Goal: Task Accomplishment & Management: Manage account settings

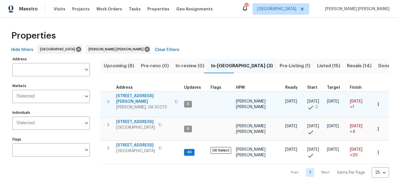
click at [378, 105] on icon "button" at bounding box center [379, 105] width 6 height 6
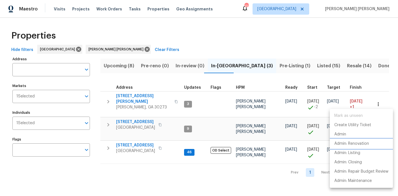
click at [350, 139] on li "Admin: Renovation" at bounding box center [361, 143] width 63 height 9
click at [135, 118] on div at bounding box center [199, 98] width 398 height 196
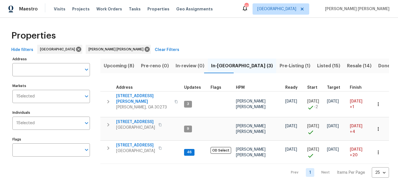
click at [135, 120] on span "810 River Valley Dr" at bounding box center [135, 122] width 39 height 6
click at [144, 121] on span "[STREET_ADDRESS]" at bounding box center [135, 122] width 39 height 6
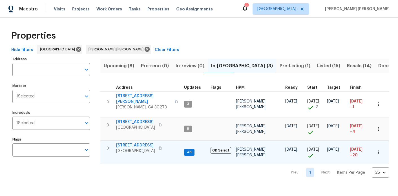
click at [133, 144] on span "[STREET_ADDRESS]" at bounding box center [135, 146] width 39 height 6
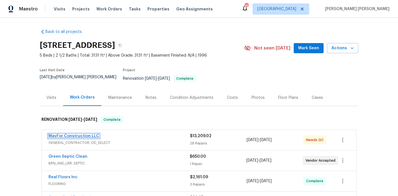
click at [75, 134] on link "MayFor Construction LLC" at bounding box center [74, 136] width 51 height 4
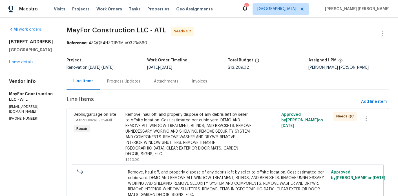
click at [132, 73] on div "Progress Updates" at bounding box center [123, 81] width 47 height 17
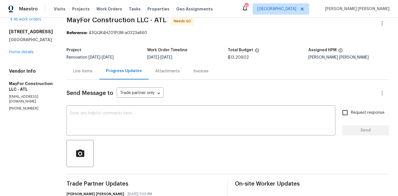
click at [88, 68] on div "Line Items" at bounding box center [83, 71] width 33 height 17
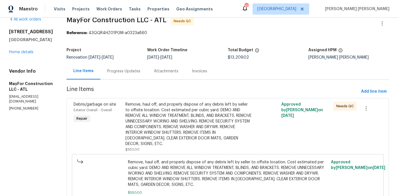
scroll to position [104, 0]
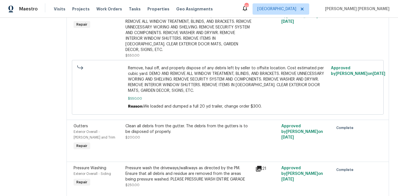
click at [172, 40] on div "Remove, haul off, and properly dispose of any debris left by seller to offsite …" at bounding box center [188, 30] width 127 height 45
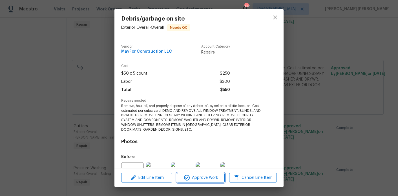
click at [207, 180] on span "Approve Work" at bounding box center [201, 178] width 44 height 7
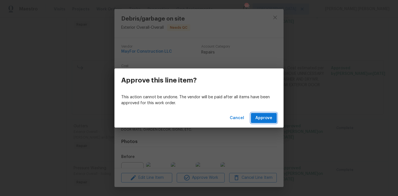
click at [274, 118] on button "Approve" at bounding box center [264, 118] width 26 height 10
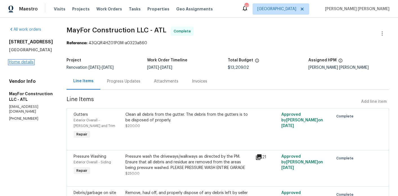
click at [27, 62] on link "Home details" at bounding box center [21, 62] width 25 height 4
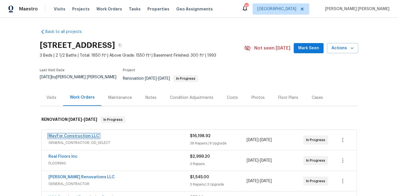
click at [83, 134] on link "MayFor Construction LLC" at bounding box center [74, 136] width 51 height 4
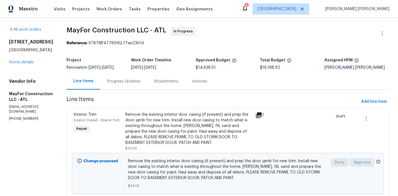
click at [136, 84] on div "Progress Updates" at bounding box center [123, 82] width 33 height 6
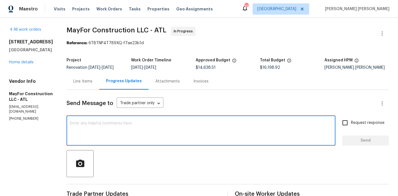
click at [132, 134] on textarea at bounding box center [201, 132] width 262 height 20
paste textarea "810 River Valley Dr - I completed a progress walk earlier today and noted a few…"
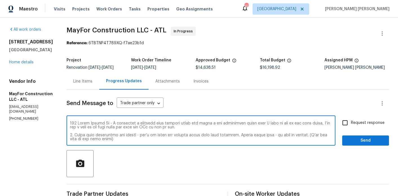
drag, startPoint x: 307, startPoint y: 130, endPoint x: 321, endPoint y: 124, distance: 14.9
click at [321, 124] on textarea at bounding box center [201, 132] width 262 height 20
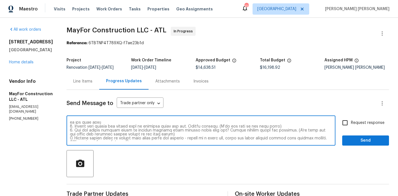
scroll to position [18, 0]
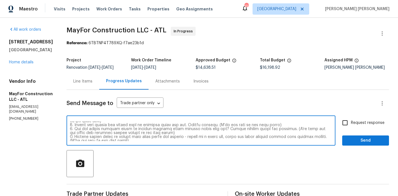
drag, startPoint x: 174, startPoint y: 133, endPoint x: 75, endPoint y: 131, distance: 99.0
click at [75, 131] on div "x ​" at bounding box center [201, 131] width 269 height 29
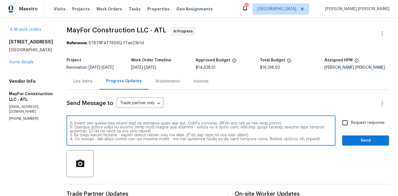
scroll to position [32, 0]
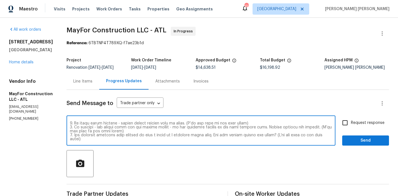
click at [107, 137] on textarea at bounding box center [201, 132] width 262 height 20
click at [102, 144] on div "x ​" at bounding box center [201, 131] width 269 height 29
click at [107, 140] on textarea at bounding box center [201, 132] width 262 height 20
paste textarea "3. Can you please provide quote to replace missing fence section where shed was…"
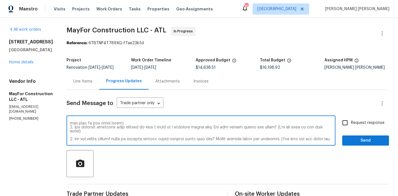
scroll to position [43, 0]
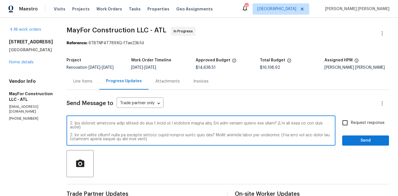
click at [81, 135] on textarea at bounding box center [201, 132] width 262 height 20
click at [186, 140] on textarea at bounding box center [201, 132] width 262 height 20
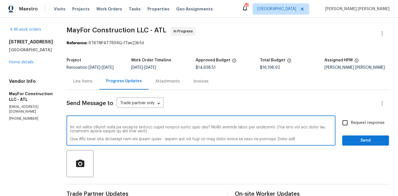
type textarea "810 River Valley Dr - I completed a progress walk earlier today and noted a few…"
click at [346, 125] on input "Request response" at bounding box center [345, 123] width 12 height 12
checkbox input "true"
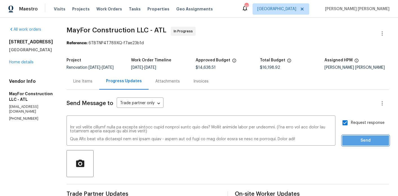
click at [349, 142] on span "Send" at bounding box center [366, 140] width 38 height 7
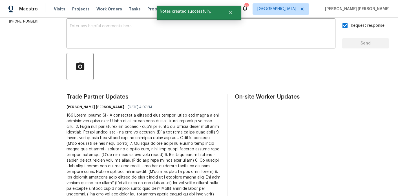
scroll to position [0, 0]
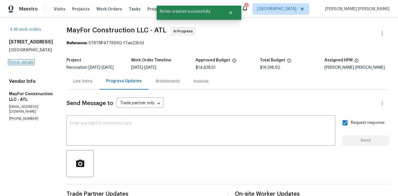
click at [19, 61] on link "Home details" at bounding box center [21, 62] width 25 height 4
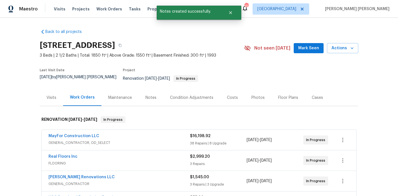
click at [152, 98] on div "Notes" at bounding box center [151, 97] width 25 height 17
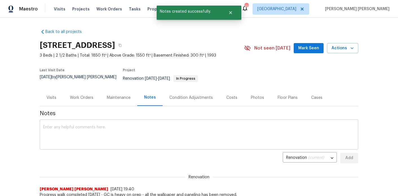
click at [130, 133] on textarea at bounding box center [199, 135] width 312 height 20
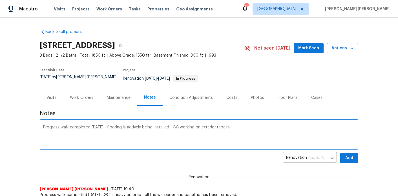
paste textarea "3. Can you please provide quote to replace missing fence section where shed was…"
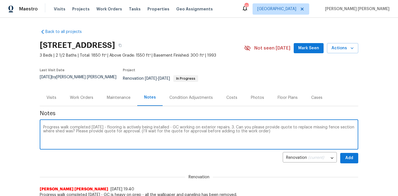
drag, startPoint x: 265, startPoint y: 129, endPoint x: 229, endPoint y: 124, distance: 37.0
click at [229, 125] on textarea "Progress walk completed today - flooring is actively being installed - GC worki…" at bounding box center [199, 135] width 312 height 20
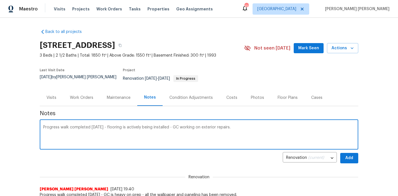
type textarea "Progress walk completed today - flooring is actively being installed - GC worki…"
click at [349, 157] on span "Add" at bounding box center [349, 158] width 9 height 7
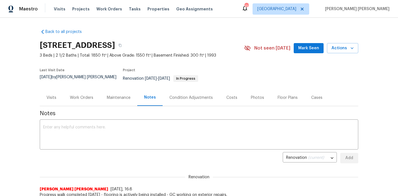
click at [77, 97] on div "Work Orders" at bounding box center [81, 97] width 37 height 17
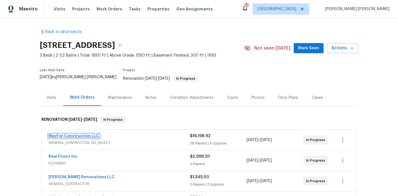
click at [67, 134] on link "MayFor Construction LLC" at bounding box center [74, 136] width 51 height 4
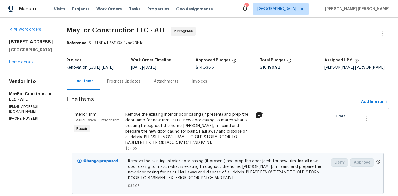
click at [129, 83] on div "Progress Updates" at bounding box center [123, 82] width 33 height 6
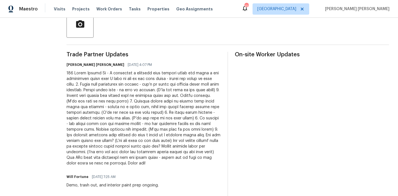
scroll to position [160, 0]
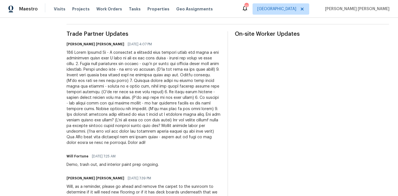
click at [166, 144] on div at bounding box center [144, 98] width 154 height 96
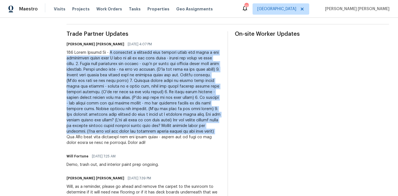
drag, startPoint x: 87, startPoint y: 136, endPoint x: 111, endPoint y: 51, distance: 88.4
click at [111, 51] on div at bounding box center [144, 98] width 154 height 96
copy div "I completed a progress walk earlier today and noted a few additional items that…"
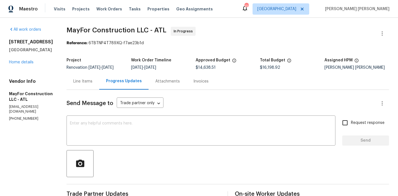
click at [28, 60] on div "810 River Valley Dr Jonesboro, GA 30238 Home details" at bounding box center [31, 52] width 44 height 26
click at [27, 63] on link "Home details" at bounding box center [21, 62] width 25 height 4
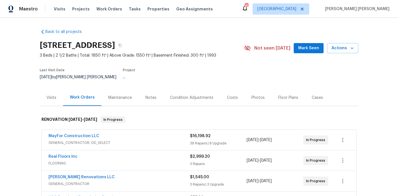
click at [155, 98] on div "Notes" at bounding box center [151, 97] width 25 height 17
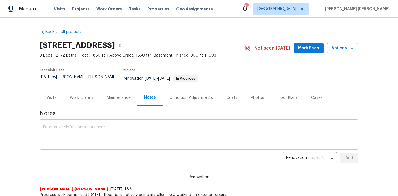
click at [139, 127] on textarea at bounding box center [199, 135] width 312 height 20
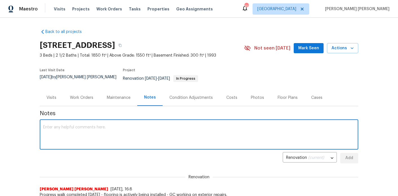
paste textarea "I completed a progress walk earlier today and noted a few additional items that…"
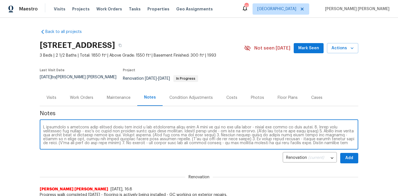
click at [311, 125] on textarea at bounding box center [199, 135] width 312 height 20
drag, startPoint x: 310, startPoint y: 123, endPoint x: 249, endPoint y: 123, distance: 61.8
click at [249, 125] on textarea at bounding box center [199, 135] width 312 height 20
click at [335, 125] on textarea at bounding box center [199, 135] width 312 height 20
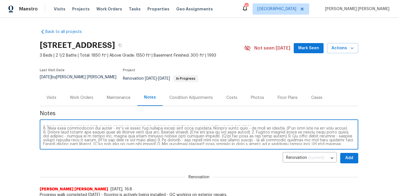
click at [246, 128] on textarea at bounding box center [199, 135] width 312 height 20
click at [56, 137] on textarea at bounding box center [199, 135] width 312 height 20
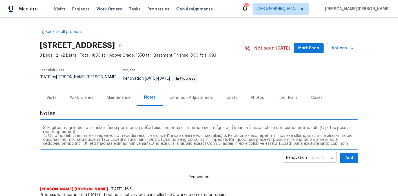
scroll to position [12, 0]
click at [215, 131] on textarea at bounding box center [199, 135] width 312 height 20
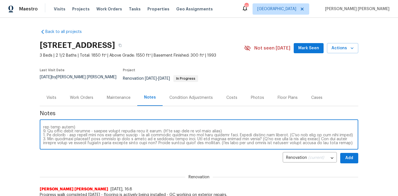
click at [346, 131] on textarea at bounding box center [199, 135] width 312 height 20
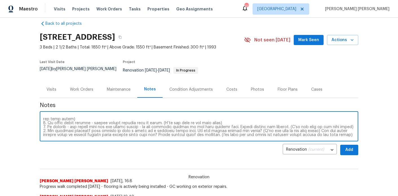
click at [194, 127] on textarea at bounding box center [199, 127] width 312 height 20
drag, startPoint x: 193, startPoint y: 127, endPoint x: 223, endPoint y: 127, distance: 30.2
click at [223, 127] on textarea at bounding box center [199, 127] width 312 height 20
click at [229, 127] on textarea at bounding box center [199, 127] width 312 height 20
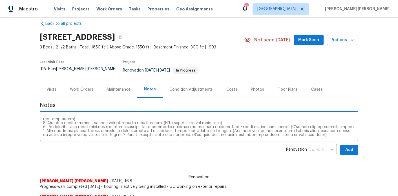
click at [287, 127] on textarea at bounding box center [199, 127] width 312 height 20
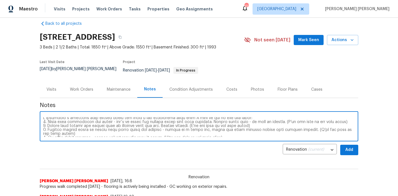
scroll to position [0, 0]
click at [261, 113] on div "x ​" at bounding box center [199, 127] width 319 height 29
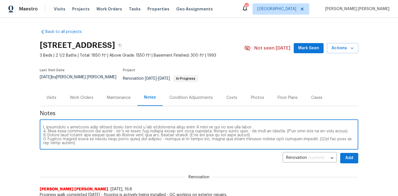
click at [252, 125] on textarea at bounding box center [199, 135] width 312 height 20
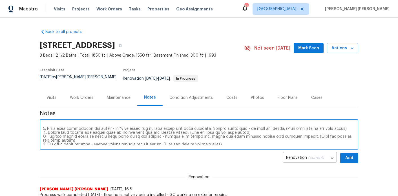
scroll to position [8, 0]
drag, startPoint x: 161, startPoint y: 127, endPoint x: 175, endPoint y: 127, distance: 13.5
click at [175, 127] on textarea at bounding box center [199, 135] width 312 height 20
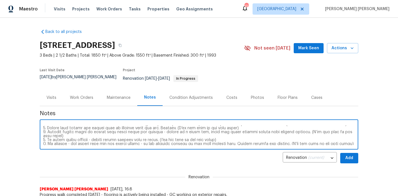
drag, startPoint x: 191, startPoint y: 127, endPoint x: 168, endPoint y: 128, distance: 22.9
click at [168, 128] on textarea at bounding box center [199, 135] width 312 height 20
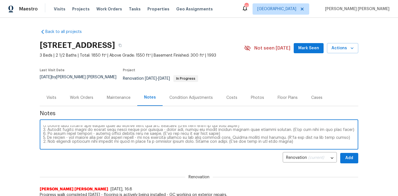
scroll to position [14, 0]
drag, startPoint x: 104, startPoint y: 128, endPoint x: 89, endPoint y: 128, distance: 14.4
click at [89, 128] on textarea at bounding box center [199, 135] width 312 height 20
drag, startPoint x: 238, startPoint y: 133, endPoint x: 251, endPoint y: 132, distance: 13.3
click at [251, 132] on textarea at bounding box center [199, 135] width 312 height 20
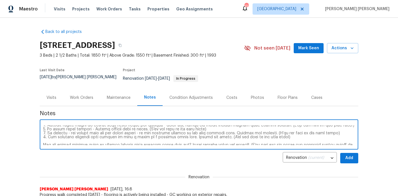
scroll to position [24, 0]
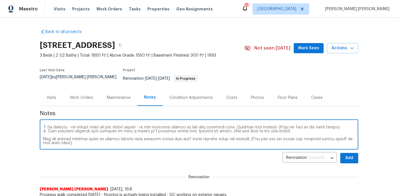
drag, startPoint x: 44, startPoint y: 135, endPoint x: 74, endPoint y: 139, distance: 30.2
click at [74, 139] on textarea at bounding box center [199, 135] width 312 height 20
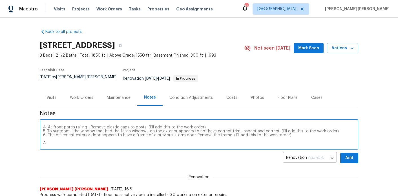
scroll to position [20, 0]
type textarea "I completed a progress walk earlier today and noted a few additional items that…"
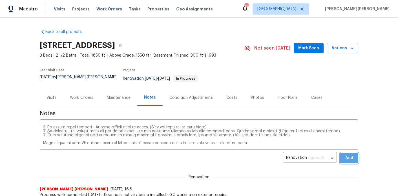
click at [356, 155] on button "Add" at bounding box center [349, 158] width 18 height 10
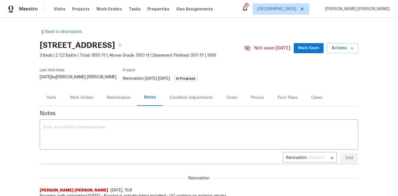
scroll to position [0, 0]
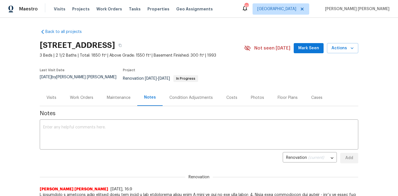
click at [86, 89] on div "Work Orders" at bounding box center [81, 97] width 37 height 17
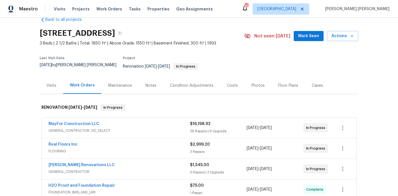
scroll to position [13, 0]
click at [154, 84] on div "Notes" at bounding box center [151, 85] width 11 height 6
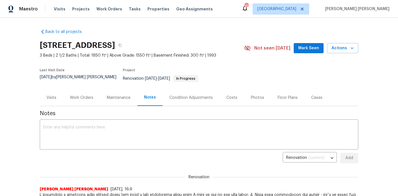
click at [76, 95] on div "Work Orders" at bounding box center [81, 98] width 23 height 6
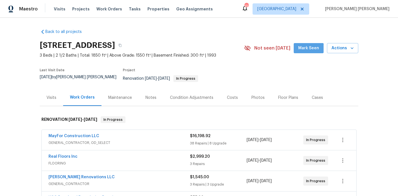
click at [309, 52] on button "Mark Seen" at bounding box center [309, 48] width 30 height 10
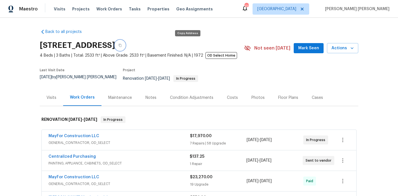
click at [125, 45] on button "button" at bounding box center [120, 45] width 10 height 10
click at [85, 134] on link "MayFor Construction LLC" at bounding box center [74, 136] width 51 height 4
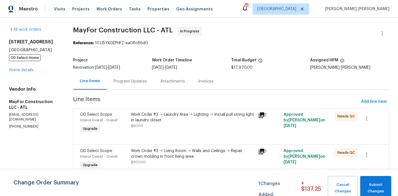
click at [124, 81] on div "Progress Updates" at bounding box center [130, 82] width 33 height 6
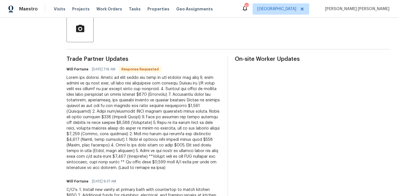
scroll to position [136, 0]
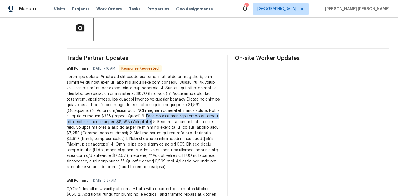
drag, startPoint x: 153, startPoint y: 115, endPoint x: 149, endPoint y: 123, distance: 8.6
click at [149, 123] on div at bounding box center [144, 122] width 154 height 96
copy div "Cost to replace all stair threads and landing at rear stairs $2,540 (Completed)"
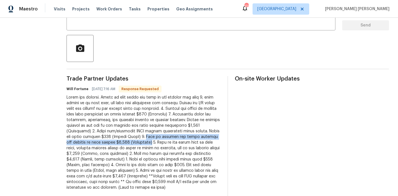
scroll to position [144, 0]
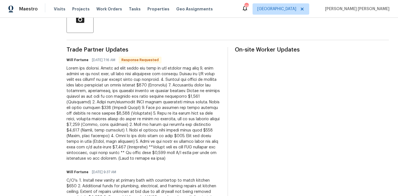
drag, startPoint x: 188, startPoint y: 78, endPoint x: 193, endPoint y: 83, distance: 7.6
click at [193, 83] on div at bounding box center [144, 114] width 154 height 96
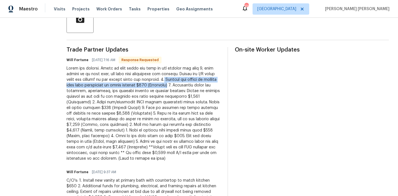
drag, startPoint x: 195, startPoint y: 85, endPoint x: 187, endPoint y: 79, distance: 10.5
click at [187, 79] on div at bounding box center [144, 114] width 154 height 96
copy div "Install new vanity at primary bath with countertop to match kitchen $650 (Compl…"
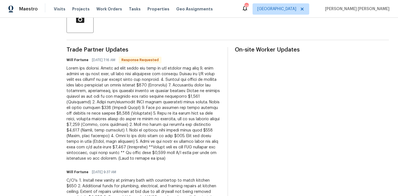
click at [144, 97] on div at bounding box center [144, 114] width 154 height 96
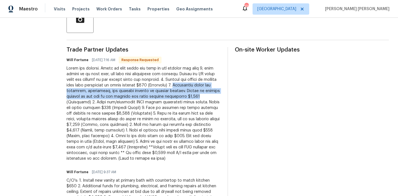
drag, startPoint x: 201, startPoint y: 84, endPoint x: 221, endPoint y: 95, distance: 23.3
click at [221, 95] on div at bounding box center [144, 114] width 154 height 96
copy div "Additional funds for plumbing, electrical, and framing repairs at kitchen ceili…"
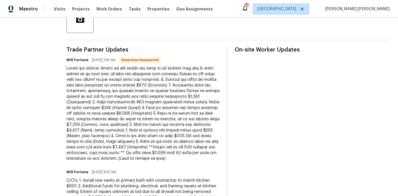
click at [85, 96] on div at bounding box center [144, 114] width 154 height 96
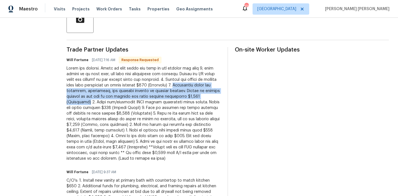
drag, startPoint x: 97, startPoint y: 102, endPoint x: 201, endPoint y: 87, distance: 104.8
click at [201, 87] on div at bounding box center [144, 114] width 154 height 96
copy div "Additional funds for plumbing, electrical, and framing repairs at kitchen ceili…"
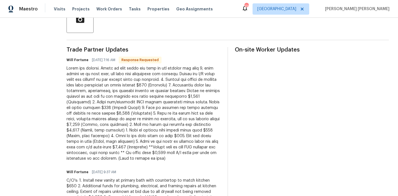
click at [133, 107] on div at bounding box center [144, 114] width 154 height 96
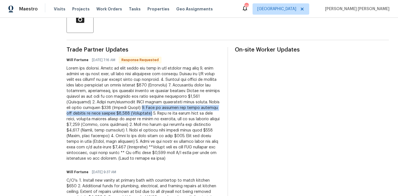
drag, startPoint x: 147, startPoint y: 107, endPoint x: 149, endPoint y: 112, distance: 5.0
click at [149, 112] on div at bounding box center [144, 114] width 154 height 96
copy div "4. Cost to replace all stair threads and landing at rear stairs $2,540 (Complet…"
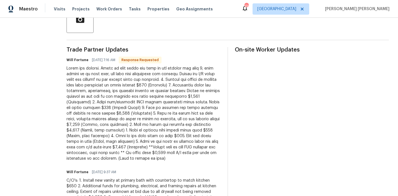
click at [146, 120] on div at bounding box center [144, 114] width 154 height 96
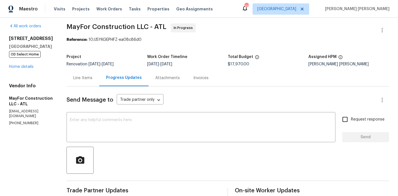
scroll to position [0, 0]
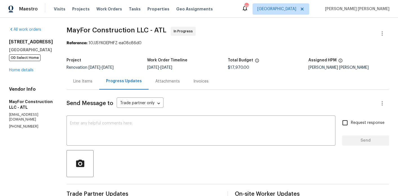
click at [94, 86] on div "Line Items" at bounding box center [83, 81] width 33 height 17
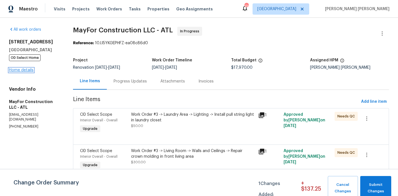
click at [31, 70] on link "Home details" at bounding box center [21, 70] width 25 height 4
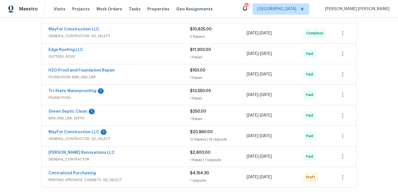
scroll to position [182, 0]
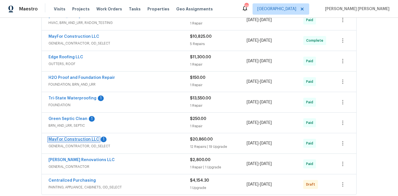
click at [78, 138] on link "MayFor Construction LLC" at bounding box center [74, 140] width 51 height 4
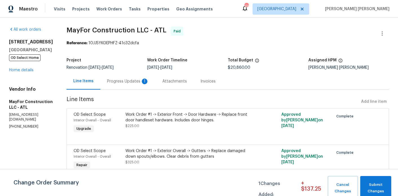
click at [145, 81] on div "Progress Updates 1" at bounding box center [128, 82] width 42 height 6
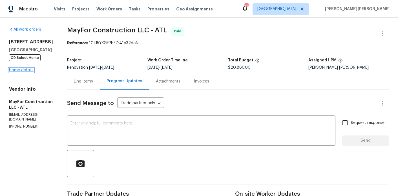
click at [32, 68] on link "Home details" at bounding box center [21, 70] width 25 height 4
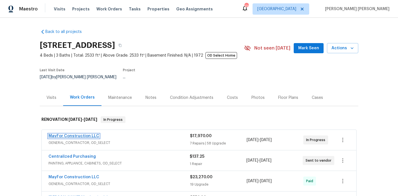
click at [87, 134] on link "MayFor Construction LLC" at bounding box center [74, 136] width 51 height 4
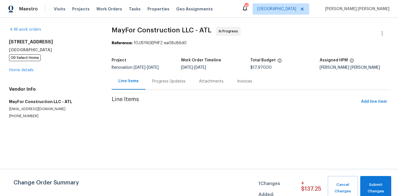
click at [192, 86] on div "Attachments" at bounding box center [211, 81] width 38 height 17
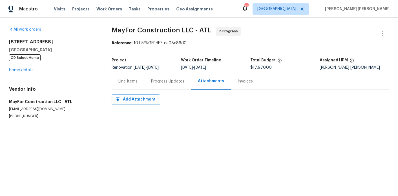
click at [165, 86] on div "Progress Updates" at bounding box center [167, 81] width 47 height 17
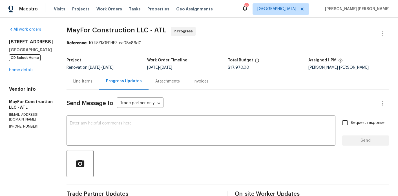
click at [92, 86] on div "Line Items" at bounding box center [83, 81] width 33 height 17
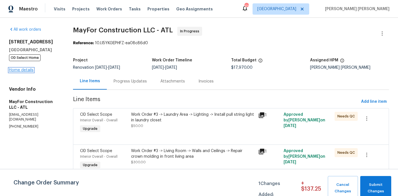
click at [31, 69] on link "Home details" at bounding box center [21, 70] width 25 height 4
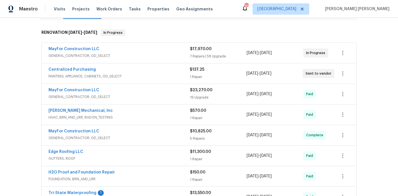
scroll to position [91, 0]
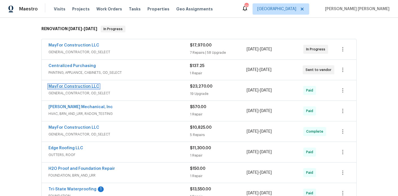
click at [90, 85] on link "MayFor Construction LLC" at bounding box center [74, 87] width 51 height 4
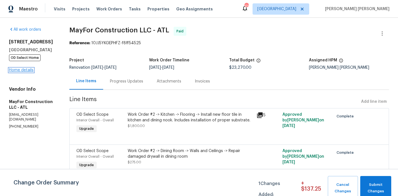
click at [19, 71] on link "Home details" at bounding box center [21, 70] width 25 height 4
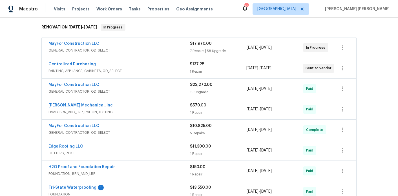
scroll to position [96, 0]
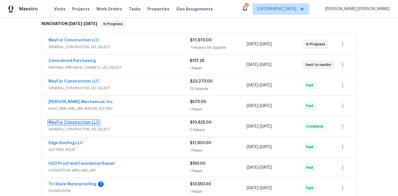
click at [83, 121] on link "MayFor Construction LLC" at bounding box center [74, 123] width 51 height 4
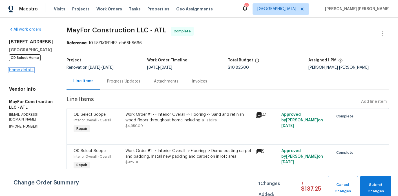
click at [21, 70] on link "Home details" at bounding box center [21, 70] width 25 height 4
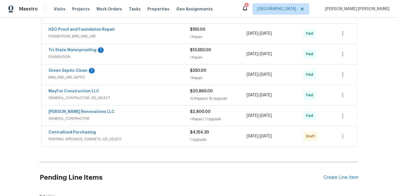
scroll to position [218, 0]
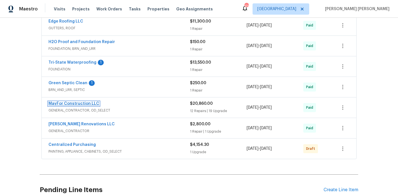
click at [76, 102] on link "MayFor Construction LLC" at bounding box center [74, 104] width 51 height 4
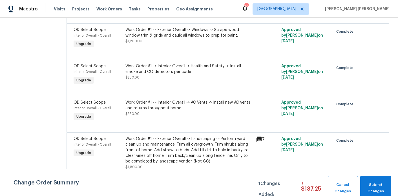
scroll to position [645, 0]
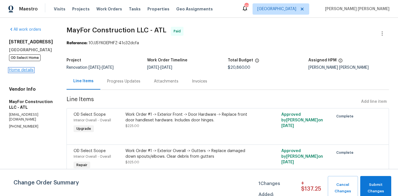
click at [26, 69] on link "Home details" at bounding box center [21, 70] width 25 height 4
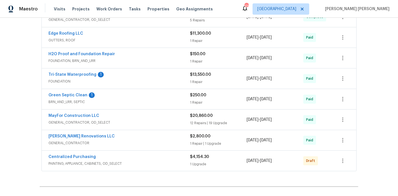
scroll to position [207, 0]
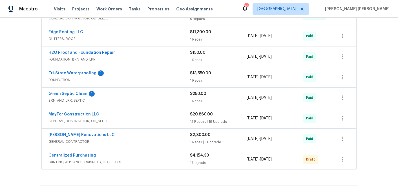
click at [132, 160] on span "PAINTING, APPLIANCE, CABINETS, OD_SELECT" at bounding box center [120, 163] width 142 height 6
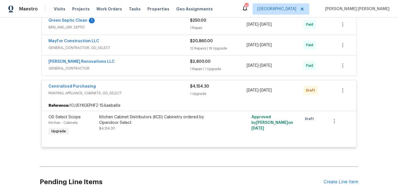
scroll to position [281, 0]
click at [156, 91] on span "PAINTING, APPLIANCE, CABINETS, OD_SELECT" at bounding box center [120, 93] width 142 height 6
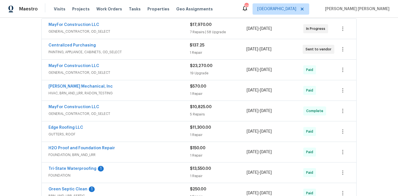
scroll to position [114, 0]
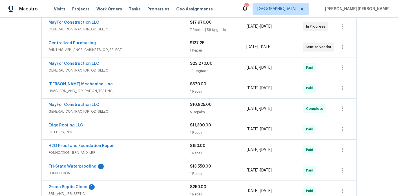
click at [151, 47] on span "PAINTING, APPLIANCE, CABINETS, OD_SELECT" at bounding box center [119, 50] width 141 height 6
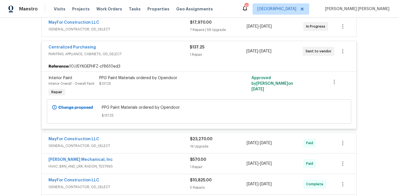
click at [151, 45] on div "Centralized Purchasing" at bounding box center [119, 48] width 141 height 7
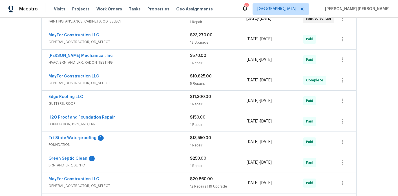
scroll to position [0, 0]
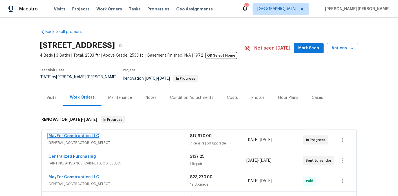
click at [78, 134] on link "MayFor Construction LLC" at bounding box center [74, 136] width 51 height 4
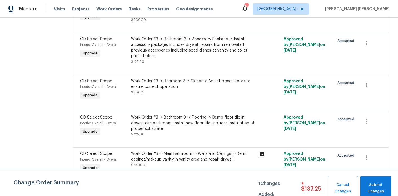
scroll to position [2324, 0]
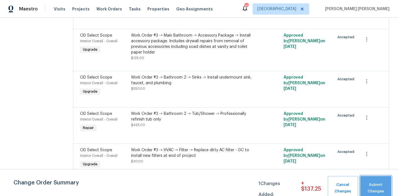
click at [381, 188] on span "Submit Changes" at bounding box center [375, 188] width 25 height 13
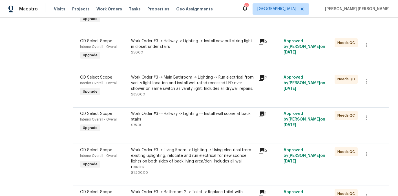
scroll to position [0, 0]
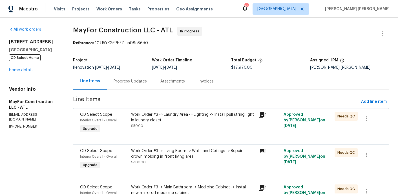
click at [142, 82] on div "Progress Updates" at bounding box center [130, 82] width 33 height 6
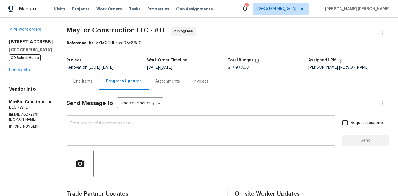
click at [168, 135] on textarea at bounding box center [201, 132] width 262 height 20
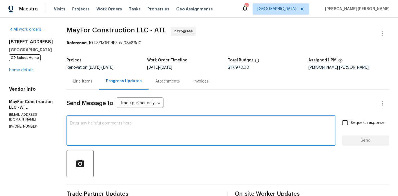
paste textarea "3117 Jodeco Dr, Jonesboro, GA 30236 - I'll add this note to the work order for …"
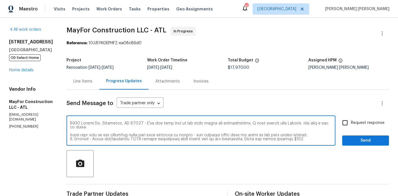
drag, startPoint x: 162, startPoint y: 129, endPoint x: 155, endPoint y: 126, distance: 8.5
click at [155, 126] on textarea at bounding box center [201, 132] width 262 height 20
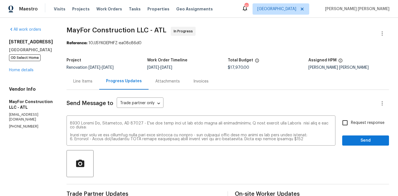
drag, startPoint x: 75, startPoint y: 134, endPoint x: 73, endPoint y: 123, distance: 11.7
click at [73, 123] on div "x ​" at bounding box center [201, 131] width 269 height 29
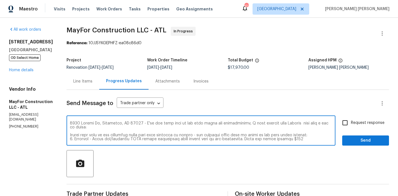
click at [77, 133] on textarea at bounding box center [201, 132] width 262 height 20
drag, startPoint x: 77, startPoint y: 134, endPoint x: 76, endPoint y: 123, distance: 10.7
click at [76, 123] on div "x ​" at bounding box center [201, 131] width 269 height 29
click at [77, 134] on textarea at bounding box center [201, 132] width 262 height 20
drag, startPoint x: 77, startPoint y: 135, endPoint x: 76, endPoint y: 121, distance: 14.1
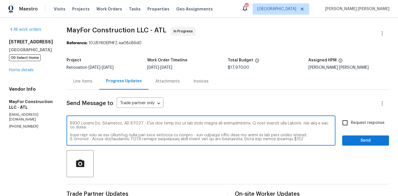
click at [76, 121] on div "x ​" at bounding box center [201, 131] width 269 height 29
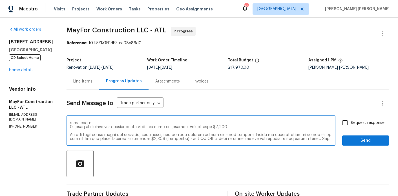
scroll to position [63, 0]
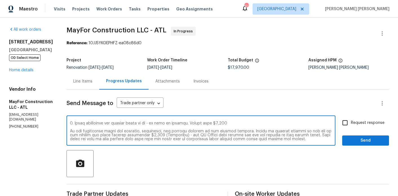
type textarea "Please make note of the following items that were approved or denied - all appr…"
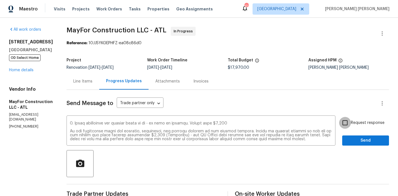
click at [346, 125] on input "Request response" at bounding box center [345, 123] width 12 height 12
checkbox input "true"
click at [346, 142] on button "Send" at bounding box center [365, 141] width 47 height 10
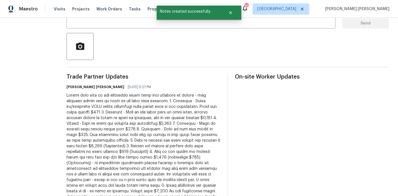
scroll to position [0, 0]
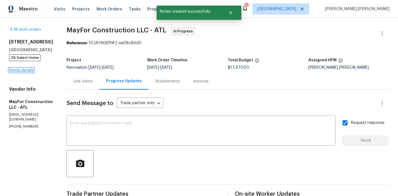
click at [21, 69] on link "Home details" at bounding box center [21, 70] width 25 height 4
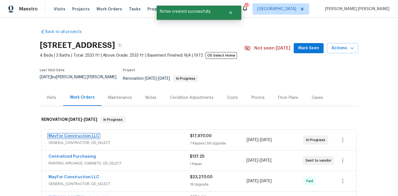
click at [67, 134] on link "MayFor Construction LLC" at bounding box center [74, 136] width 51 height 4
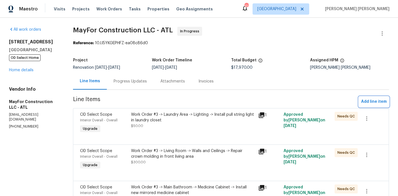
click at [378, 102] on span "Add line item" at bounding box center [374, 101] width 26 height 7
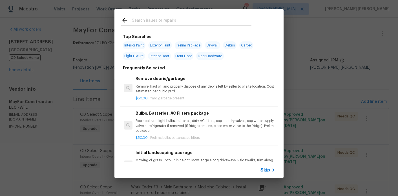
click at [160, 21] on input "text" at bounding box center [192, 21] width 120 height 8
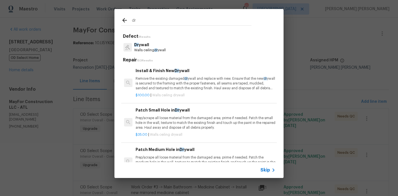
type input "d"
type input "drywal"
click at [157, 47] on p "Drywal l" at bounding box center [150, 45] width 32 height 6
click at [157, 57] on h5 "Repair 13 Results" at bounding box center [200, 60] width 154 height 6
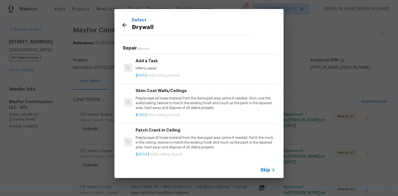
scroll to position [32, 0]
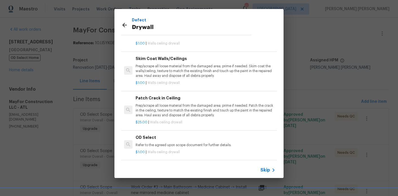
click at [157, 138] on h6 "OD Select" at bounding box center [206, 138] width 140 height 6
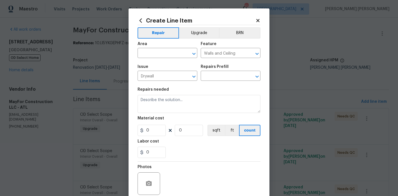
type textarea "Refer to the agreed upon scope document for further details."
type input "1"
type input "OD Select $1.00"
type input "1"
click at [162, 51] on input "text" at bounding box center [160, 53] width 44 height 9
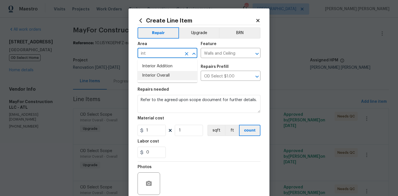
click at [162, 73] on li "Interior Overall" at bounding box center [168, 75] width 60 height 9
type input "Interior Overall"
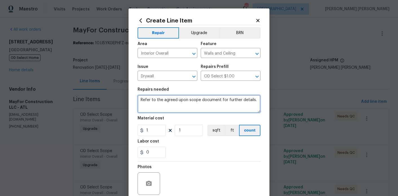
click at [196, 109] on textarea "Refer to the agreed upon scope document for further details." at bounding box center [199, 104] width 123 height 18
click at [222, 103] on textarea "Refer to the agreed upon scope document for further details." at bounding box center [199, 104] width 123 height 18
paste textarea "Cover old/discarded HVAC supply underneath front stairs that is non-functional.…"
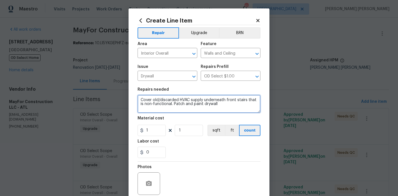
type textarea "Cover old/discarded HVAC supply underneath front stairs that is non-functional.…"
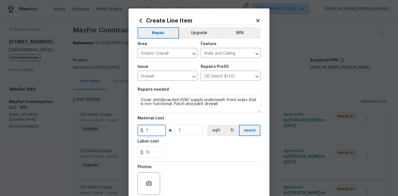
click at [153, 130] on input "1" at bounding box center [152, 130] width 28 height 11
type input "250"
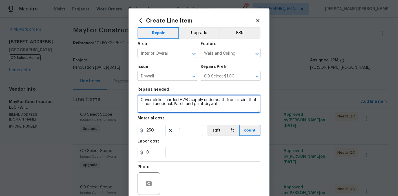
click at [231, 112] on textarea "Cover old/discarded HVAC supply underneath front stairs that is non-functional.…" at bounding box center [199, 104] width 123 height 18
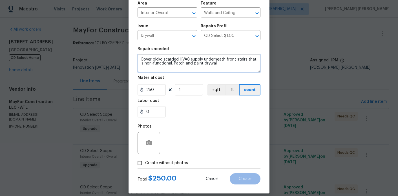
scroll to position [47, 0]
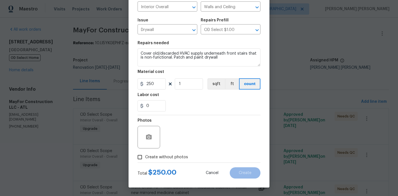
click at [172, 157] on span "Create without photos" at bounding box center [166, 158] width 43 height 6
click at [145, 157] on input "Create without photos" at bounding box center [140, 157] width 11 height 11
checkbox input "true"
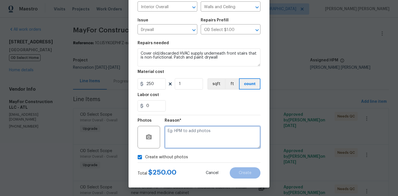
click at [202, 136] on textarea at bounding box center [213, 137] width 96 height 23
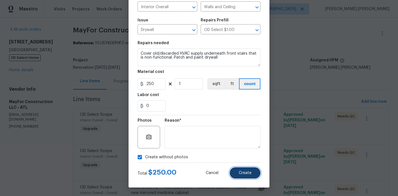
click at [250, 176] on button "Create" at bounding box center [245, 173] width 31 height 11
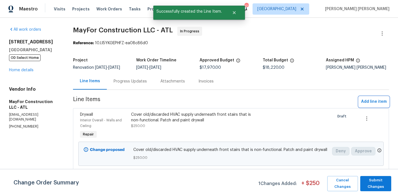
click at [370, 99] on span "Add line item" at bounding box center [374, 101] width 26 height 7
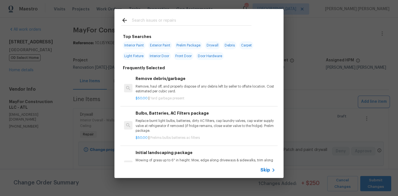
click at [370, 99] on div "Top Searches Interior Paint Exterior Paint Prelim Package Drywall Debris Carpet…" at bounding box center [199, 93] width 398 height 187
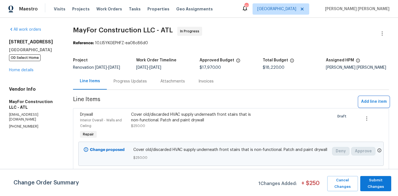
click at [379, 104] on span "Add line item" at bounding box center [374, 101] width 26 height 7
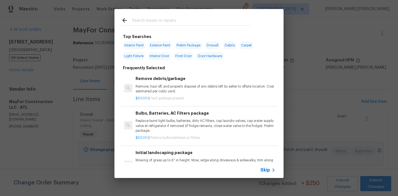
click at [157, 23] on input "text" at bounding box center [192, 21] width 120 height 8
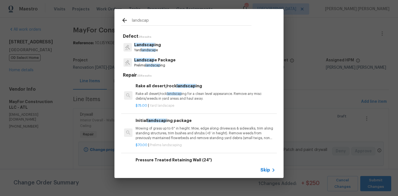
type input "landscap"
click at [152, 48] on p "Yard landscap e" at bounding box center [147, 50] width 27 height 5
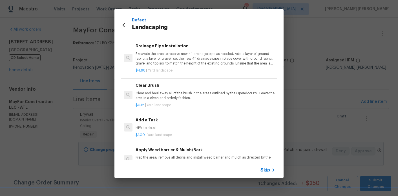
scroll to position [239, 0]
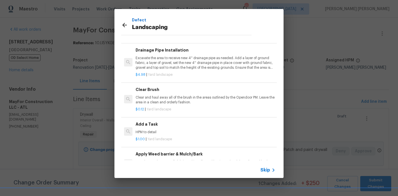
click at [150, 134] on p "HPM to detail" at bounding box center [206, 132] width 140 height 5
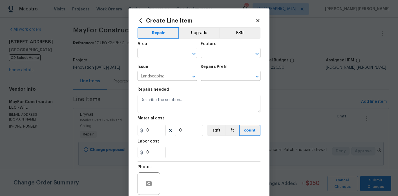
type textarea "HPM to detail"
type input "1"
type input "Add a Task $1.00"
type input "1"
click at [164, 52] on input "text" at bounding box center [160, 53] width 44 height 9
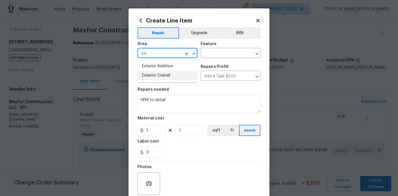
click at [169, 76] on li "Exterior Overall" at bounding box center [168, 75] width 60 height 9
type input "Exterior Overall"
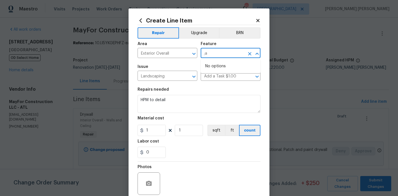
type input ";"
click at [237, 81] on li "Landscaping" at bounding box center [231, 79] width 60 height 9
type input "Landscaping"
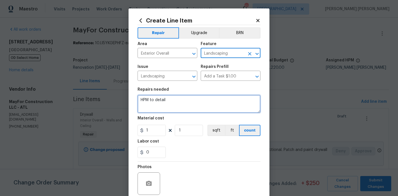
click at [197, 105] on textarea "HPM to detail" at bounding box center [199, 104] width 123 height 18
paste textarea "2. Approved - Cost to add river rock to rear patio, replace missing bricks to m…"
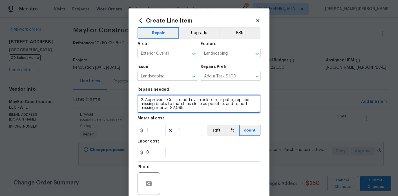
scroll to position [0, 0]
click at [143, 100] on textarea "2. Approved - Cost to add river rock to rear patio, replace missing bricks to m…" at bounding box center [199, 104] width 123 height 18
type textarea "Approved - Cost to add river rock to rear patio, replace missing bricks to matc…"
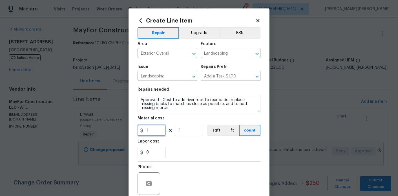
click at [157, 130] on input "1" at bounding box center [152, 130] width 28 height 11
type input "2095"
click at [224, 148] on div "0" at bounding box center [199, 152] width 123 height 11
click at [202, 36] on button "Upgrade" at bounding box center [199, 32] width 40 height 11
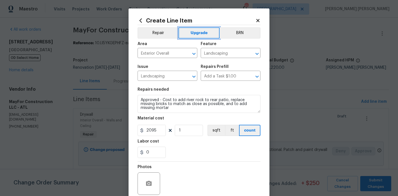
scroll to position [47, 0]
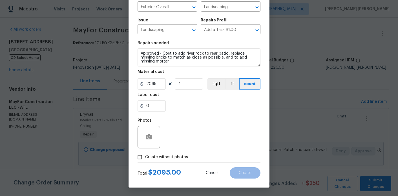
click at [164, 160] on label "Create without photos" at bounding box center [162, 157] width 54 height 11
click at [145, 160] on input "Create without photos" at bounding box center [140, 157] width 11 height 11
checkbox input "true"
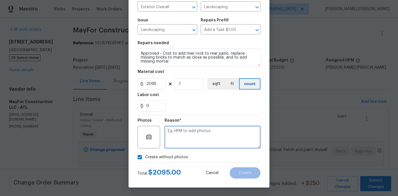
click at [186, 138] on textarea at bounding box center [213, 137] width 96 height 23
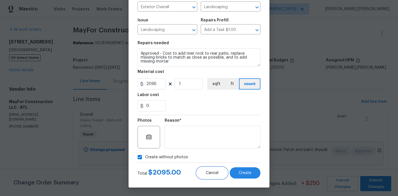
drag, startPoint x: 226, startPoint y: 174, endPoint x: 245, endPoint y: 158, distance: 25.0
click at [245, 158] on form "Repair Upgrade BRN Area Exterior Overall ​ Feature Landscaping ​ Issue Landscap…" at bounding box center [199, 79] width 123 height 200
click at [251, 167] on div "Total $ 2095.00 Cancel Create" at bounding box center [199, 171] width 123 height 16
click at [251, 171] on span "Create" at bounding box center [245, 173] width 13 height 4
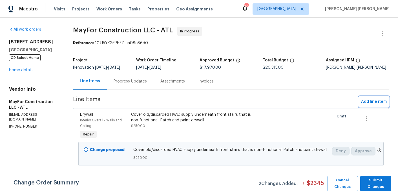
click at [367, 100] on span "Add line item" at bounding box center [374, 101] width 26 height 7
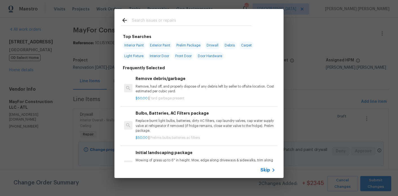
click at [145, 22] on input "text" at bounding box center [192, 21] width 120 height 8
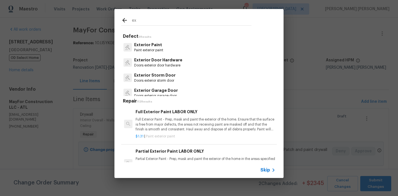
type input "e"
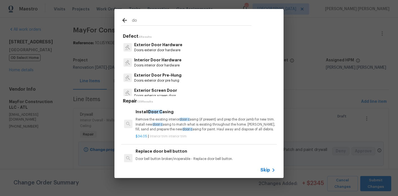
type input "d"
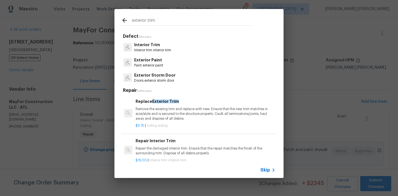
type input "exterior trim"
click at [151, 63] on p "Exterior Paint" at bounding box center [148, 60] width 29 height 6
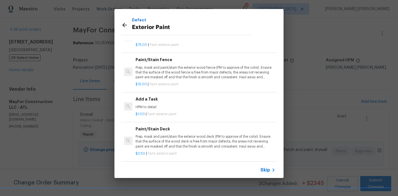
scroll to position [32, 0]
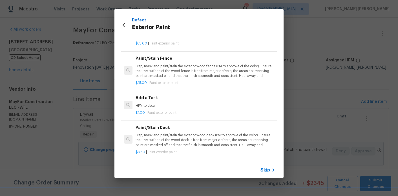
click at [163, 112] on span "Paint exterior paint" at bounding box center [161, 112] width 29 height 3
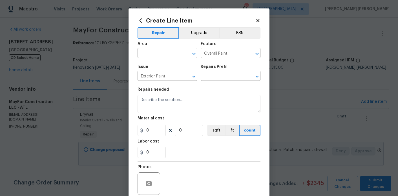
type textarea "HPM to detail"
type input "1"
type input "Add a Task $1.00"
type input "1"
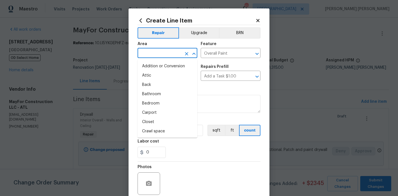
click at [174, 56] on input "text" at bounding box center [160, 53] width 44 height 9
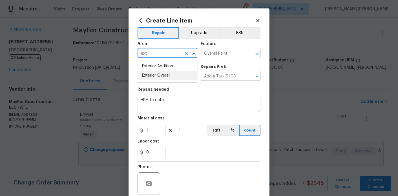
click at [171, 73] on li "Exterior Overall" at bounding box center [168, 75] width 60 height 9
type input "Exterior Overall"
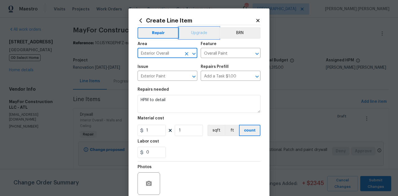
click at [197, 38] on button "Upgrade" at bounding box center [199, 32] width 40 height 11
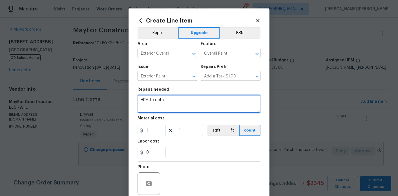
click at [180, 98] on textarea "HPM to detail" at bounding box center [199, 104] width 123 height 18
paste textarea "Approved - Cost to replace trim around front door $450"
type textarea "Approved - Cost to replace trim around front door"
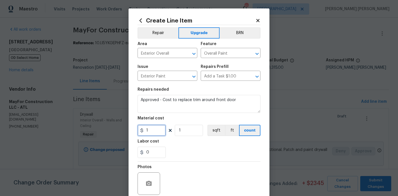
click at [157, 132] on input "1" at bounding box center [152, 130] width 28 height 11
type input "450"
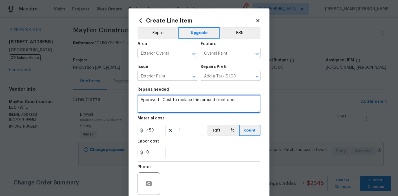
drag, startPoint x: 162, startPoint y: 101, endPoint x: 125, endPoint y: 101, distance: 37.2
click at [125, 101] on div "Create Line Item Repair Upgrade BRN Area Exterior Overall ​ Feature Overall Pai…" at bounding box center [199, 98] width 398 height 196
drag, startPoint x: 157, startPoint y: 100, endPoint x: 130, endPoint y: 100, distance: 27.6
click at [130, 100] on div "Create Line Item Repair Upgrade BRN Area Exterior Overall ​ Feature Overall Pai…" at bounding box center [199, 121] width 141 height 226
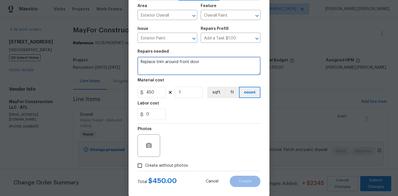
scroll to position [47, 0]
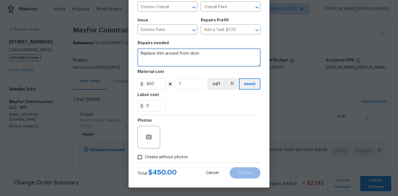
type textarea "Replace trim around front door"
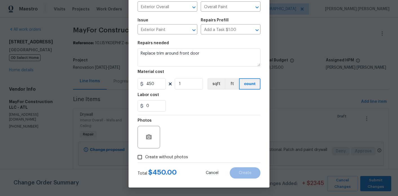
click at [173, 158] on span "Create without photos" at bounding box center [166, 158] width 43 height 6
click at [145, 158] on input "Create without photos" at bounding box center [140, 157] width 11 height 11
checkbox input "true"
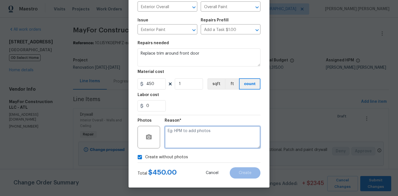
click at [193, 136] on textarea at bounding box center [213, 137] width 96 height 23
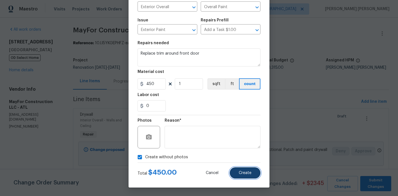
click at [248, 176] on button "Create" at bounding box center [245, 173] width 31 height 11
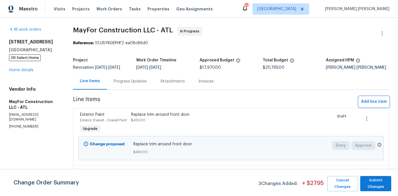
click at [366, 102] on span "Add line item" at bounding box center [374, 101] width 26 height 7
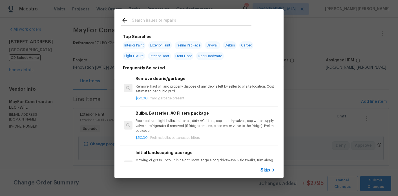
click at [155, 21] on input "text" at bounding box center [192, 21] width 120 height 8
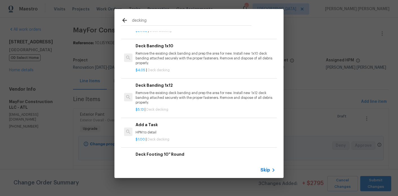
scroll to position [406, 0]
type input "decking"
click at [149, 136] on div "$1.00 | Deck decking" at bounding box center [206, 138] width 140 height 7
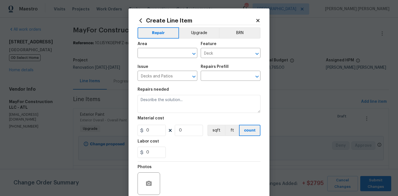
type textarea "HPM to detail"
type input "1"
type input "Add a Task $1.00"
type input "1"
click at [162, 54] on input "text" at bounding box center [160, 53] width 44 height 9
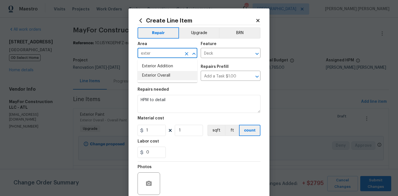
click at [166, 75] on li "Exterior Overall" at bounding box center [168, 75] width 60 height 9
type input "Exterior Overall"
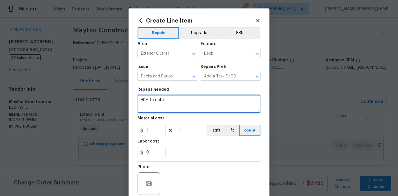
click at [171, 107] on textarea "HPM to detail" at bounding box center [199, 104] width 123 height 18
paste textarea "add wood stair at rear $350."
click at [168, 103] on textarea "HPM to add wood stair at rear $350." at bounding box center [199, 104] width 123 height 18
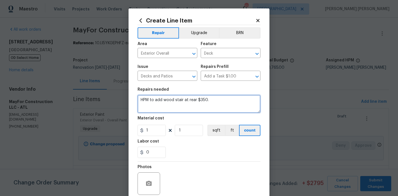
click at [168, 103] on textarea "HPM to add wood stair at rear $350." at bounding box center [199, 104] width 123 height 18
paste textarea
click at [143, 100] on textarea "add wood stair at rear $350." at bounding box center [199, 104] width 123 height 18
click at [203, 102] on textarea "Add wood stair at rear $350." at bounding box center [199, 104] width 123 height 18
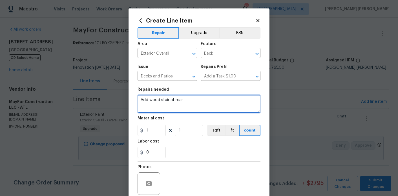
type textarea "Add wood stair at rear."
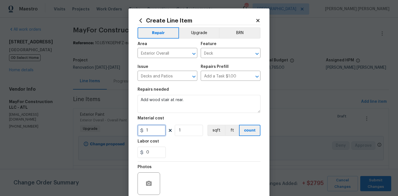
click at [161, 131] on input "1" at bounding box center [152, 130] width 28 height 11
type input "350"
click at [183, 153] on div "0" at bounding box center [199, 152] width 123 height 11
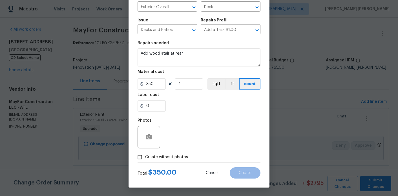
click at [179, 158] on span "Create without photos" at bounding box center [166, 158] width 43 height 6
click at [145, 158] on input "Create without photos" at bounding box center [140, 157] width 11 height 11
checkbox input "true"
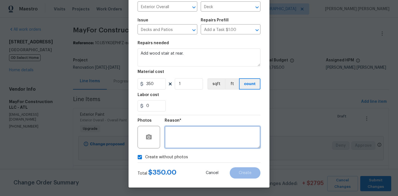
click at [190, 142] on textarea at bounding box center [213, 137] width 96 height 23
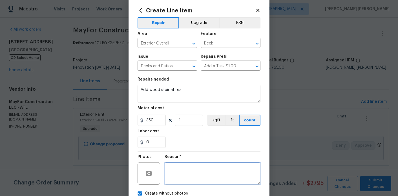
scroll to position [0, 0]
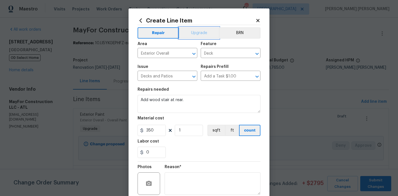
click at [197, 33] on button "Upgrade" at bounding box center [199, 32] width 40 height 11
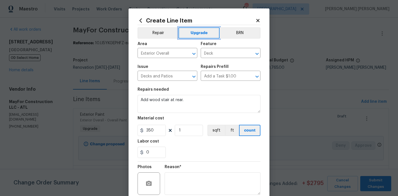
scroll to position [47, 0]
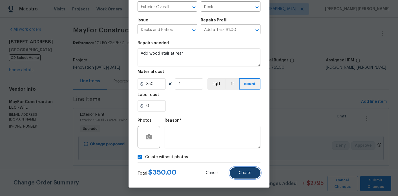
click at [251, 173] on span "Create" at bounding box center [245, 173] width 13 height 4
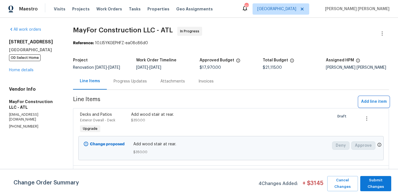
click at [376, 106] on button "Add line item" at bounding box center [374, 102] width 30 height 10
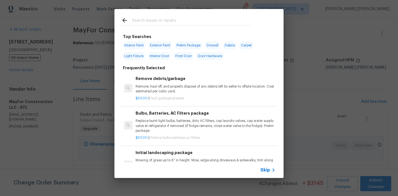
click at [135, 21] on input "text" at bounding box center [192, 21] width 120 height 8
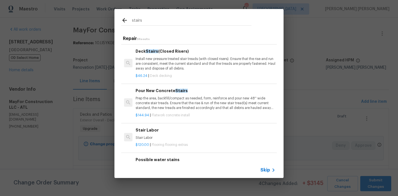
scroll to position [23, 0]
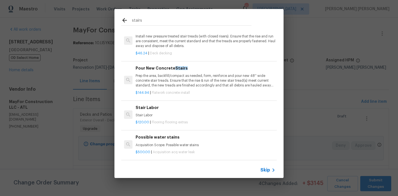
type input "stairs"
click at [169, 118] on div "$120.00 | Flooring flooring extras" at bounding box center [206, 121] width 140 height 7
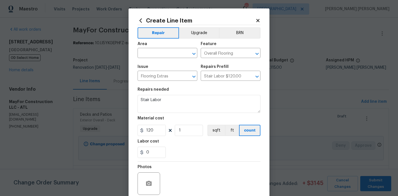
click at [162, 47] on div "Area" at bounding box center [168, 45] width 60 height 7
click at [142, 20] on icon at bounding box center [141, 20] width 6 height 6
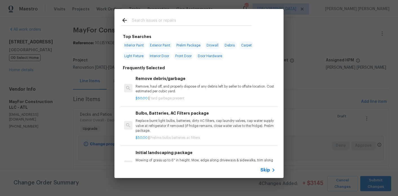
click at [156, 23] on input "text" at bounding box center [192, 21] width 120 height 8
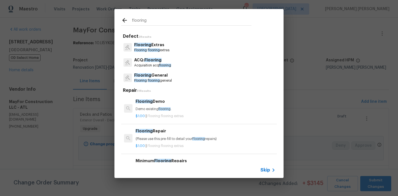
type input "flooring"
click at [162, 48] on p "Flooring flooring extras" at bounding box center [151, 50] width 35 height 5
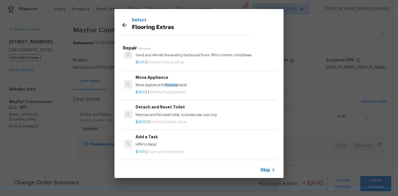
scroll to position [102, 0]
click at [154, 143] on p "HPM to detail" at bounding box center [206, 144] width 140 height 5
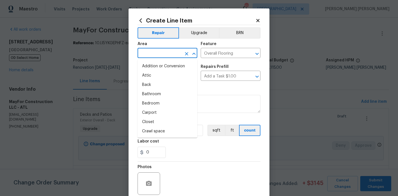
click at [166, 56] on input "text" at bounding box center [160, 53] width 44 height 9
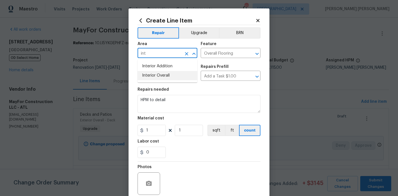
click at [161, 75] on li "Interior Overall" at bounding box center [168, 75] width 60 height 9
type input "Interior Overall"
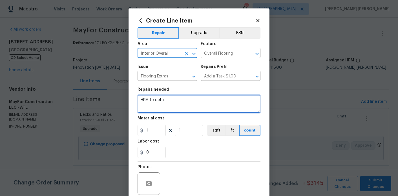
click at [161, 99] on textarea "HPM to detail" at bounding box center [199, 104] width 123 height 18
paste textarea "1. Cost to replace all stair treads and landing at rear stairs $2,190 (Complete…"
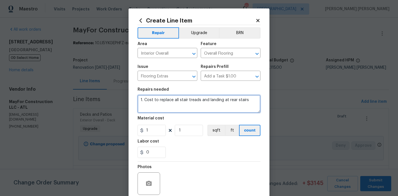
type textarea "1. Cost to replace all stair treads and landing at rear stairs"
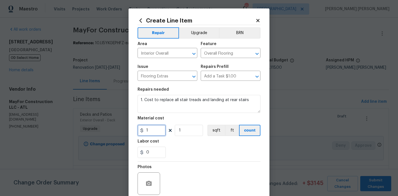
click at [152, 129] on input "1" at bounding box center [152, 130] width 28 height 11
type input "2190"
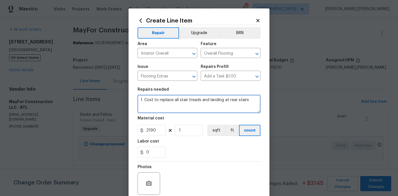
click at [144, 99] on textarea "1. Cost to replace all stair treads and landing at rear stairs" at bounding box center [199, 104] width 123 height 18
drag, startPoint x: 158, startPoint y: 100, endPoint x: 140, endPoint y: 100, distance: 18.6
click at [140, 100] on textarea "1Cost to replace all stair treads and landing at rear stairs" at bounding box center [199, 104] width 123 height 18
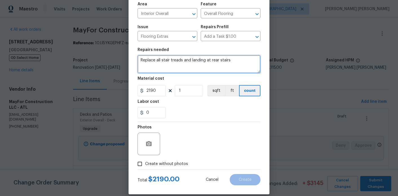
scroll to position [47, 0]
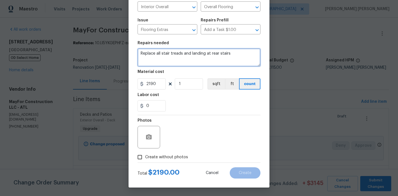
type textarea "Replace all stair treads and landing at rear stairs"
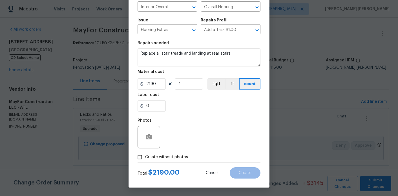
click at [170, 157] on span "Create without photos" at bounding box center [166, 158] width 43 height 6
click at [145, 157] on input "Create without photos" at bounding box center [140, 157] width 11 height 11
checkbox input "true"
click at [196, 138] on textarea at bounding box center [213, 137] width 96 height 23
click at [250, 174] on span "Create" at bounding box center [245, 173] width 13 height 4
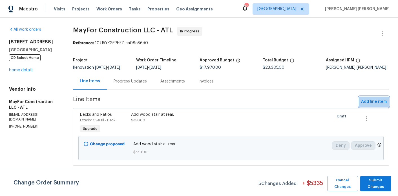
click at [382, 103] on span "Add line item" at bounding box center [374, 101] width 26 height 7
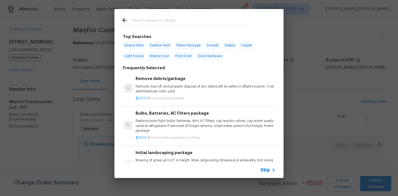
click at [179, 24] on input "text" at bounding box center [192, 21] width 120 height 8
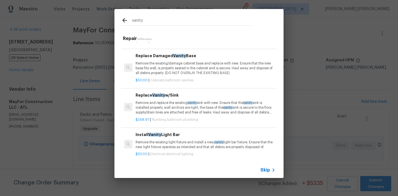
scroll to position [190, 0]
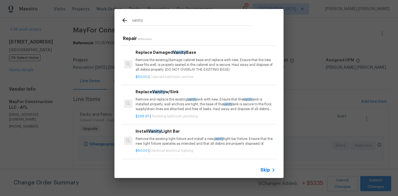
type input "vanity"
click at [191, 74] on div "$50.00 | Cabinets bathroom vanities" at bounding box center [206, 75] width 140 height 7
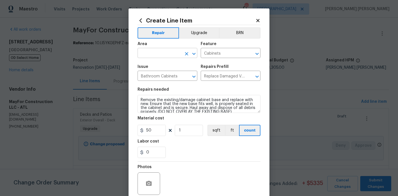
click at [156, 54] on input "text" at bounding box center [160, 53] width 44 height 9
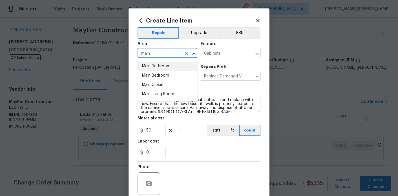
click at [168, 66] on li "Main Bathroom" at bounding box center [168, 66] width 60 height 9
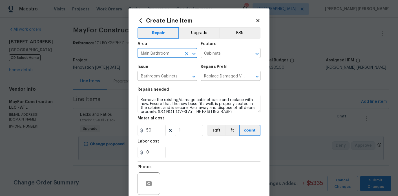
type input "Main Bathroom"
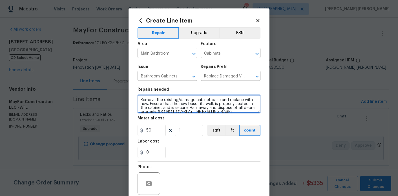
click at [177, 108] on textarea "Remove the existing/damage cabinet base and replace with new. Ensure that the n…" at bounding box center [199, 104] width 123 height 18
paste textarea "Install new vanity at primary bath with countertop to match kitchen"
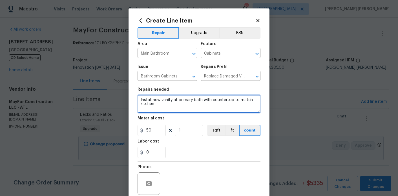
type textarea "Install new vanity at primary bath with countertop to match kitchen"
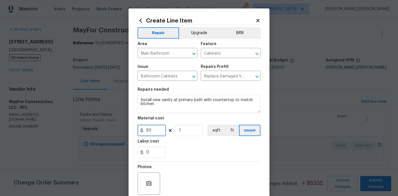
click at [160, 134] on input "50" at bounding box center [152, 130] width 28 height 11
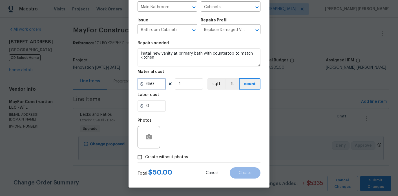
type input "650"
click at [178, 158] on span "Create without photos" at bounding box center [166, 158] width 43 height 6
click at [145, 158] on input "Create without photos" at bounding box center [140, 157] width 11 height 11
checkbox input "true"
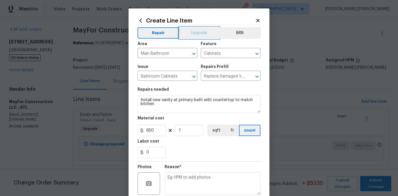
click at [199, 33] on button "Upgrade" at bounding box center [199, 32] width 40 height 11
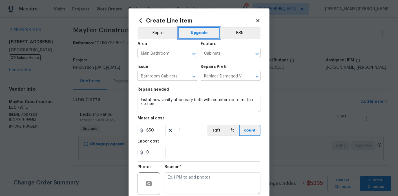
scroll to position [47, 0]
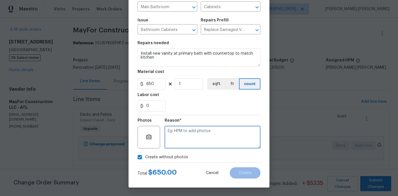
click at [202, 142] on textarea at bounding box center [213, 137] width 96 height 23
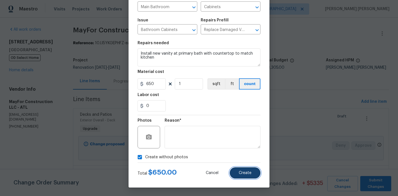
click at [244, 170] on button "Create" at bounding box center [245, 173] width 31 height 11
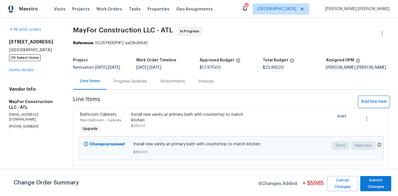
click at [379, 100] on span "Add line item" at bounding box center [374, 101] width 26 height 7
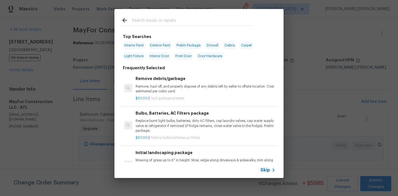
click at [173, 27] on div at bounding box center [186, 20] width 144 height 22
click at [173, 21] on input "text" at bounding box center [192, 21] width 120 height 8
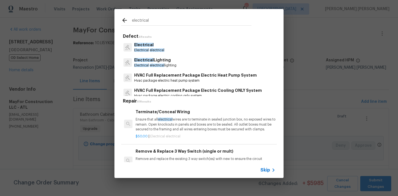
type input "electrical"
click at [165, 46] on div "Electrical Electrical electrical" at bounding box center [199, 47] width 156 height 15
click at [151, 48] on p "Electrical electrical" at bounding box center [149, 50] width 30 height 5
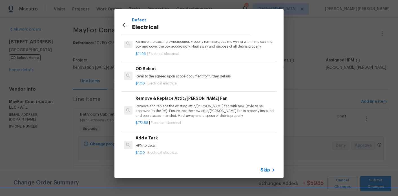
scroll to position [280, 0]
click at [166, 81] on span "Electrical electrical" at bounding box center [162, 82] width 30 height 3
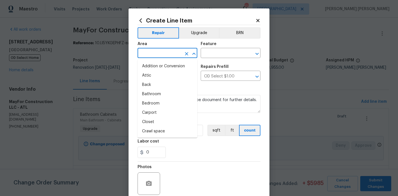
click at [164, 52] on input "text" at bounding box center [160, 53] width 44 height 9
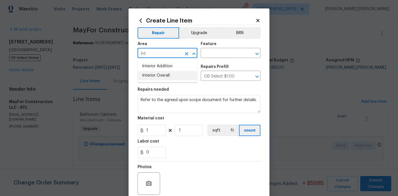
click at [170, 74] on li "Interior Overall" at bounding box center [168, 75] width 60 height 9
type input "Interior Overall"
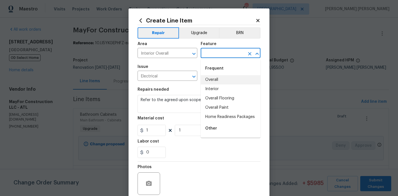
type input "l"
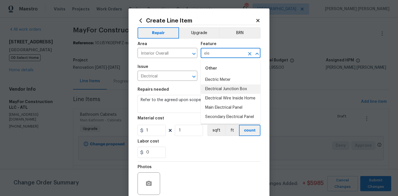
click at [233, 98] on li "Electrical Wire Inside Home" at bounding box center [231, 98] width 60 height 9
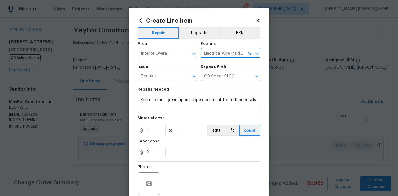
type input "Electrical Wire Inside Home"
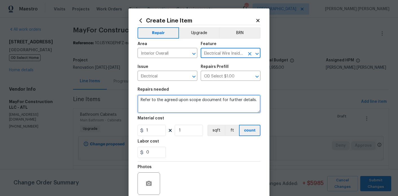
click at [215, 100] on textarea "Refer to the agreed upon scope document for further details." at bounding box center [199, 104] width 123 height 18
paste textarea "add space to breaker panel for sump pump and a/c mini-split total $1,320 (addit…"
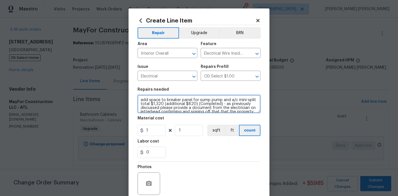
scroll to position [5, 0]
type textarea "add space to breaker panel for sump pump and a/c mini-split total $1,320 (addit…"
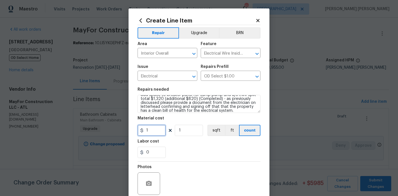
click at [157, 133] on input "1" at bounding box center [152, 130] width 28 height 11
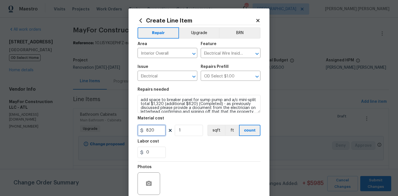
type input "820"
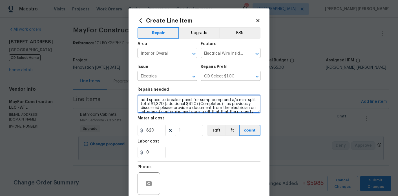
click at [142, 100] on textarea "add space to breaker panel for sump pump and a/c mini-split total $1,320 (addit…" at bounding box center [199, 104] width 123 height 18
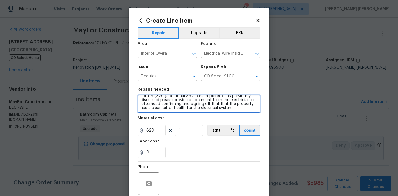
type textarea "Add space to breaker panel for sump pump and a/c mini-split total $1,320 (addit…"
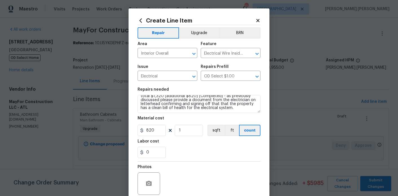
click at [199, 39] on div "Area Interior Overall ​ Feature Electrical Wire Inside Home ​" at bounding box center [199, 50] width 123 height 23
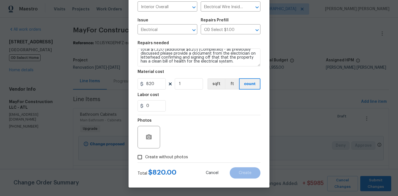
click at [151, 158] on span "Create without photos" at bounding box center [166, 158] width 43 height 6
click at [145, 158] on input "Create without photos" at bounding box center [140, 157] width 11 height 11
checkbox input "true"
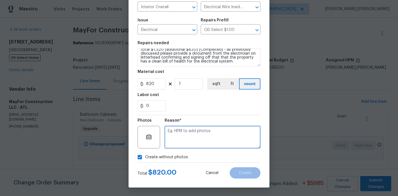
click at [199, 139] on textarea at bounding box center [213, 137] width 96 height 23
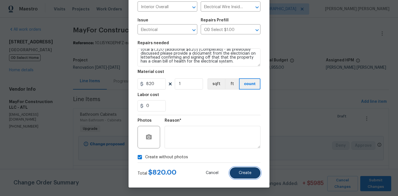
click at [239, 173] on button "Create" at bounding box center [245, 173] width 31 height 11
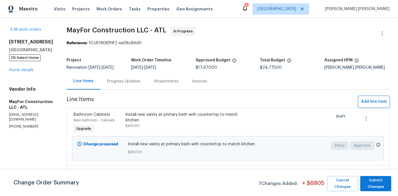
click at [380, 100] on span "Add line item" at bounding box center [374, 101] width 26 height 7
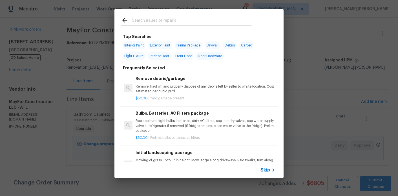
click at [147, 24] on input "text" at bounding box center [192, 21] width 120 height 8
click at [169, 21] on input "text" at bounding box center [192, 21] width 120 height 8
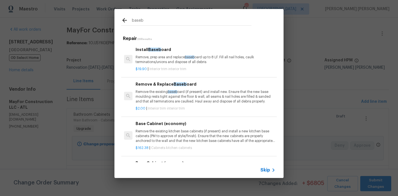
type input "baseb"
click at [171, 59] on p "Remove, prep area and replace baseb oard up to 8 LF. Fill all nail holes, caulk…" at bounding box center [206, 60] width 140 height 10
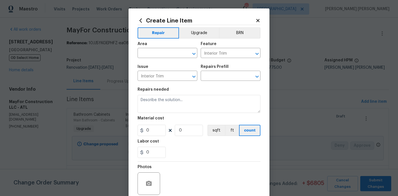
type input "Install Baseboard $19.90"
type textarea "Remove, prep area and replace baseboard up to 8 LF. Fill all nail holes, caulk …"
type input "19.9"
type input "1"
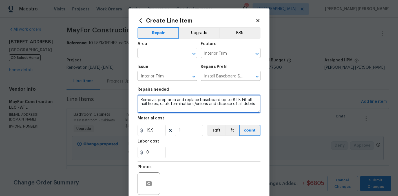
click at [177, 100] on textarea "Remove, prep area and replace baseboard up to 8 LF. Fill all nail holes, caulk …" at bounding box center [199, 104] width 123 height 18
paste textarea "The following item will be credited back - since it was on a work order that is…"
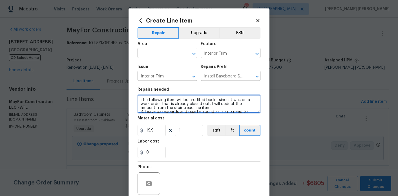
scroll to position [5, 0]
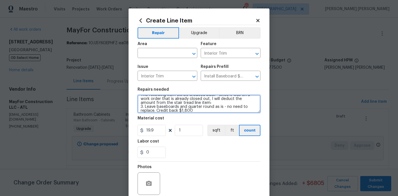
type textarea "The following item will be credited back - since it was on a work order that is…"
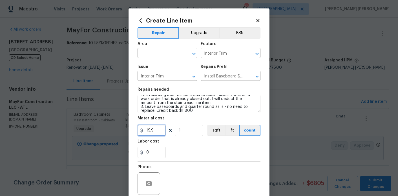
click at [159, 126] on input "19.9" at bounding box center [152, 130] width 28 height 11
type input "-1800"
click at [186, 155] on div "0" at bounding box center [199, 152] width 123 height 11
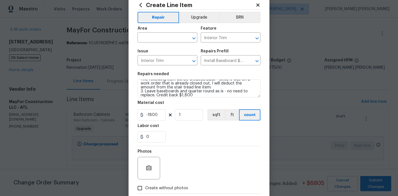
scroll to position [0, 0]
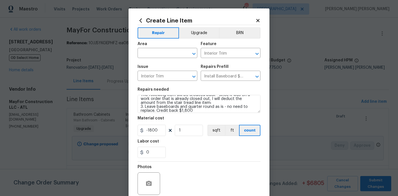
click at [160, 59] on span "Area ​" at bounding box center [168, 50] width 60 height 23
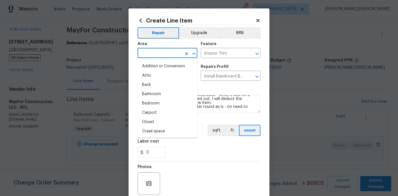
click at [160, 55] on input "text" at bounding box center [160, 53] width 44 height 9
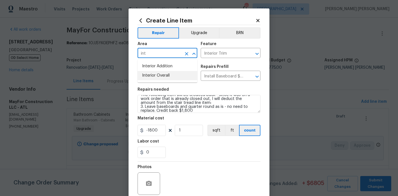
click at [172, 76] on li "Interior Overall" at bounding box center [168, 75] width 60 height 9
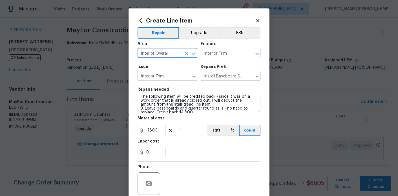
type input "Interior Overall"
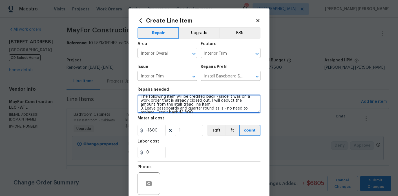
scroll to position [0, 0]
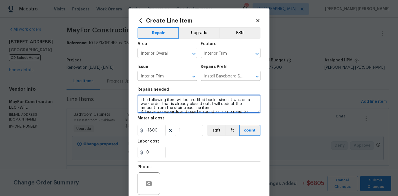
drag, startPoint x: 146, startPoint y: 107, endPoint x: 136, endPoint y: 92, distance: 17.8
click at [136, 92] on div "Create Line Item Repair Upgrade BRN Area Interior Overall ​ Feature Interior Tr…" at bounding box center [199, 121] width 141 height 226
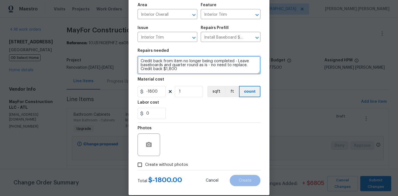
scroll to position [47, 0]
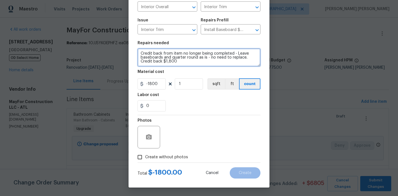
type textarea "Credit back from item no longer being completed - Leave baseboards and quarter …"
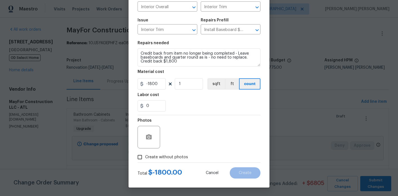
click at [180, 157] on span "Create without photos" at bounding box center [166, 158] width 43 height 6
click at [145, 157] on input "Create without photos" at bounding box center [140, 157] width 11 height 11
checkbox input "true"
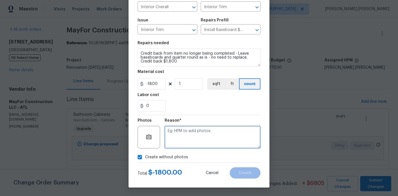
click at [198, 138] on textarea at bounding box center [213, 137] width 96 height 23
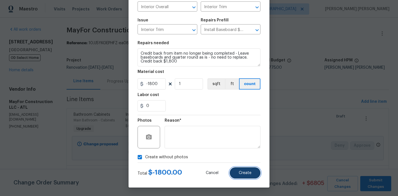
click at [247, 176] on button "Create" at bounding box center [245, 173] width 31 height 11
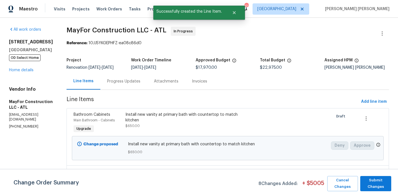
scroll to position [0, 0]
click at [136, 80] on div "Progress Updates" at bounding box center [123, 82] width 33 height 6
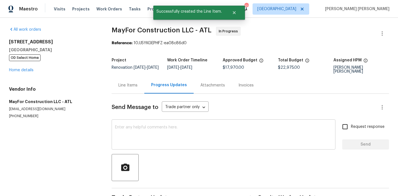
click at [139, 142] on div "x ​" at bounding box center [224, 135] width 224 height 29
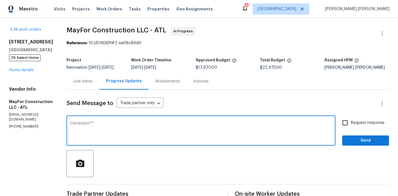
click at [77, 125] on textarea "Correction**" at bounding box center [201, 132] width 262 height 20
click at [122, 128] on textarea "**Correction**" at bounding box center [201, 132] width 262 height 20
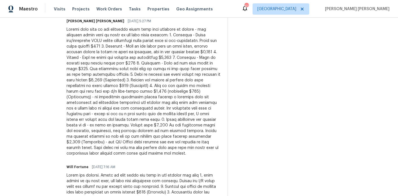
scroll to position [213, 0]
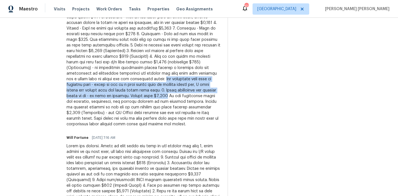
drag, startPoint x: 124, startPoint y: 96, endPoint x: 133, endPoint y: 81, distance: 17.4
click at [133, 81] on div at bounding box center [144, 62] width 154 height 130
copy div "The following item will be credited back - since it was on a work order that is…"
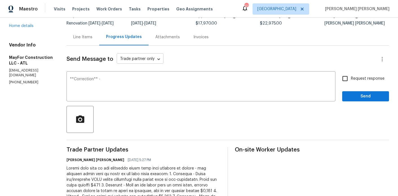
scroll to position [27, 0]
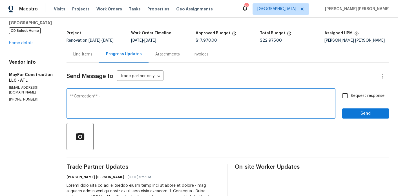
click at [147, 102] on textarea "**Correction** -" at bounding box center [201, 104] width 262 height 20
paste textarea "The following item will be credited back - since it was on a work order that is…"
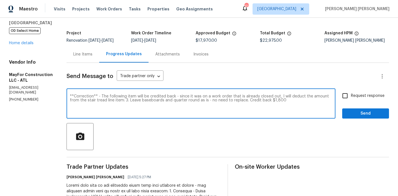
click at [114, 96] on textarea "**Correction** - The following item will be credited back - since it was on a w…" at bounding box center [201, 104] width 262 height 20
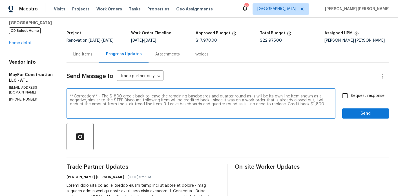
click at [131, 101] on textarea "**Correction** - The $1800 credit back to leave the remaining baseboards and qu…" at bounding box center [201, 104] width 262 height 20
drag, startPoint x: 148, startPoint y: 100, endPoint x: 325, endPoint y: 110, distance: 177.7
click at [325, 110] on textarea "**Correction** - The $1800 credit back to leave the remaining baseboards and qu…" at bounding box center [201, 104] width 262 height 20
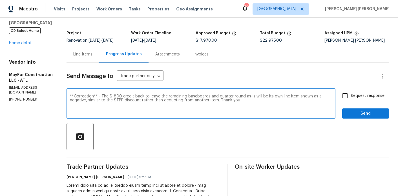
type textarea "**Correction** - The $1800 credit back to leave the remaining baseboards and qu…"
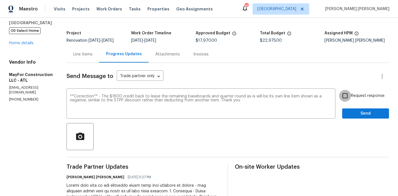
click at [350, 97] on input "Request response" at bounding box center [345, 96] width 12 height 12
checkbox input "true"
click at [358, 111] on span "Send" at bounding box center [366, 113] width 38 height 7
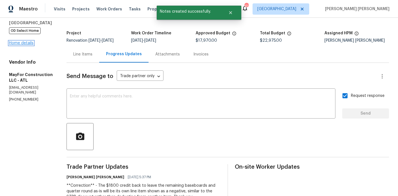
click at [19, 44] on link "Home details" at bounding box center [21, 43] width 25 height 4
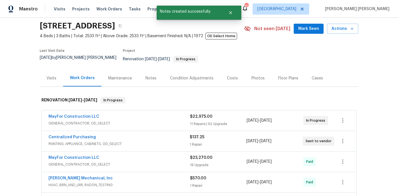
scroll to position [27, 0]
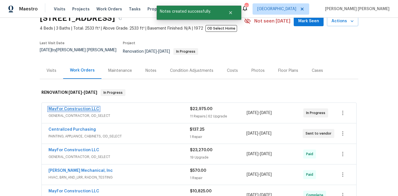
click at [80, 107] on link "MayFor Construction LLC" at bounding box center [74, 109] width 51 height 4
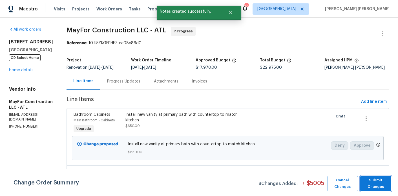
click at [368, 181] on button "Submit Changes" at bounding box center [375, 183] width 31 height 15
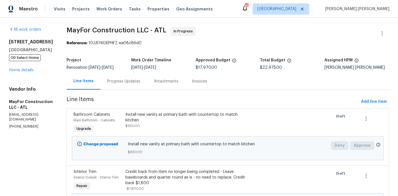
click at [22, 73] on div "3117 Jodeco Dr Jonesboro, GA 30236 OD Select Home Home details" at bounding box center [31, 56] width 44 height 34
click at [25, 72] on link "Home details" at bounding box center [21, 70] width 25 height 4
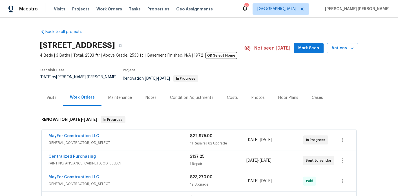
click at [146, 95] on div "Notes" at bounding box center [151, 98] width 11 height 6
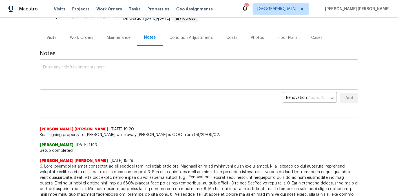
scroll to position [64, 0]
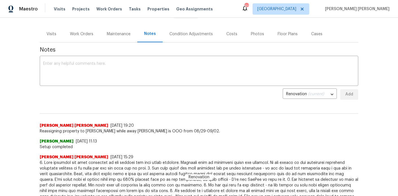
click at [83, 31] on div "Work Orders" at bounding box center [81, 34] width 23 height 6
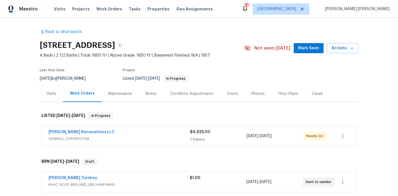
scroll to position [51, 0]
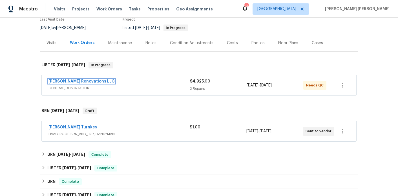
click at [73, 81] on link "[PERSON_NAME] Renovations LLC" at bounding box center [82, 82] width 66 height 4
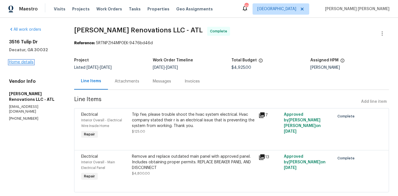
click at [26, 62] on link "Home details" at bounding box center [21, 62] width 25 height 4
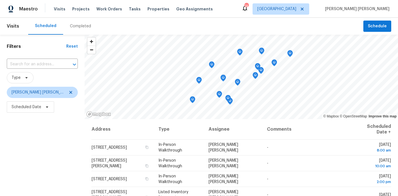
scroll to position [81, 0]
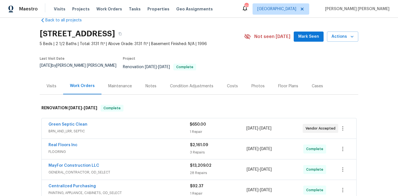
scroll to position [13, 0]
